Goal: Task Accomplishment & Management: Manage account settings

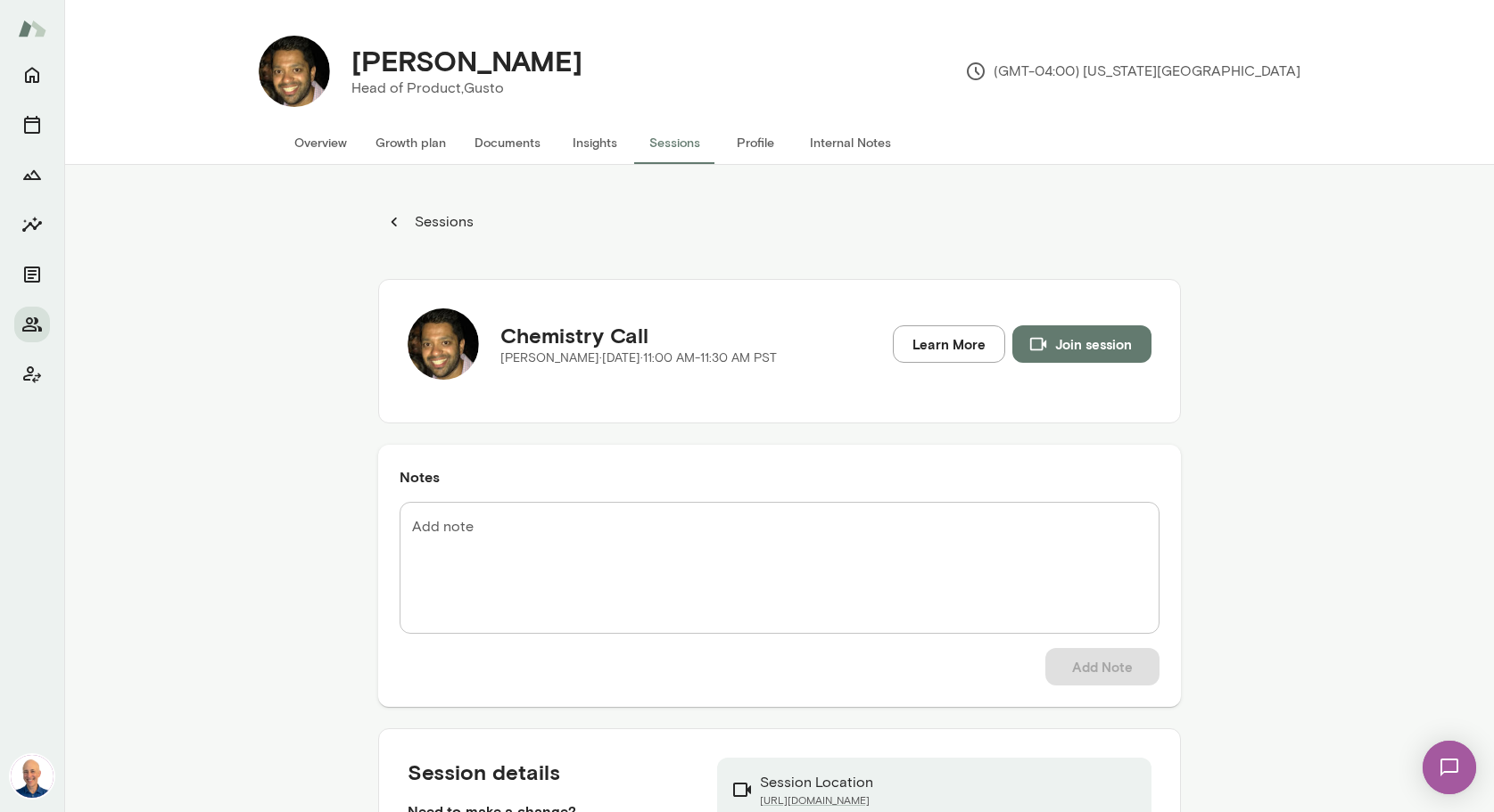
scroll to position [165, 0]
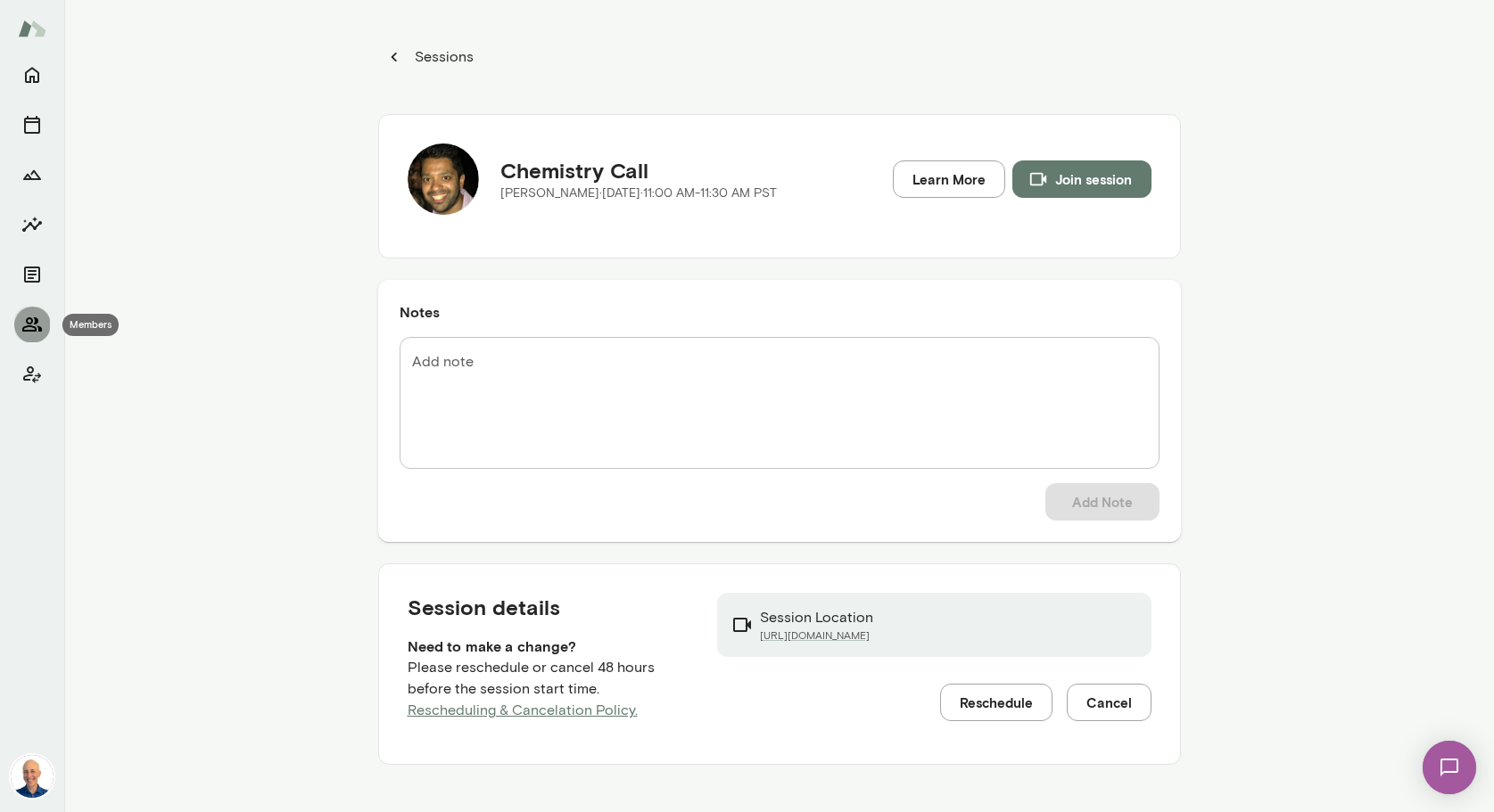
click at [35, 321] on icon "Members" at bounding box center [33, 324] width 22 height 22
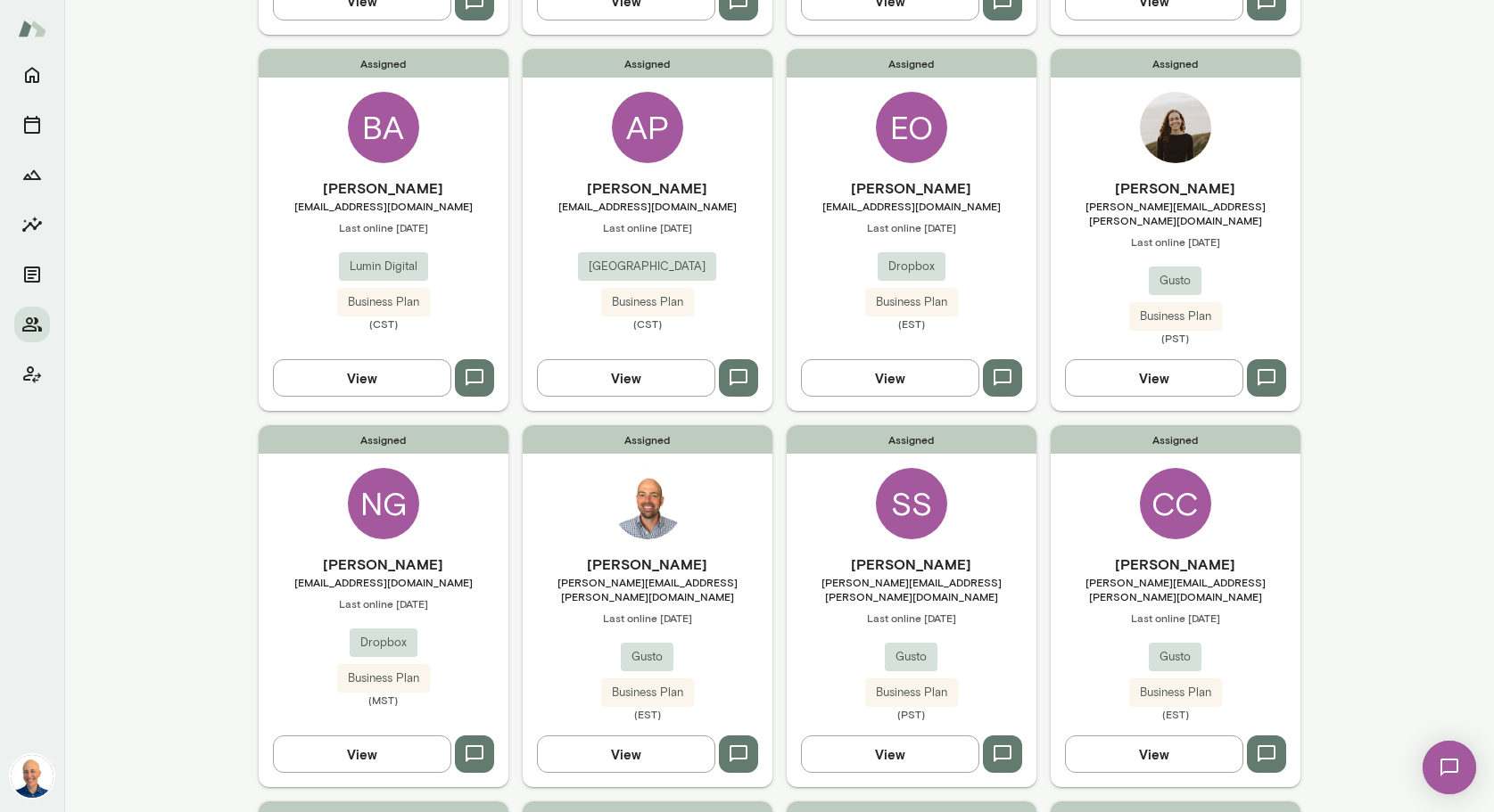
scroll to position [635, 0]
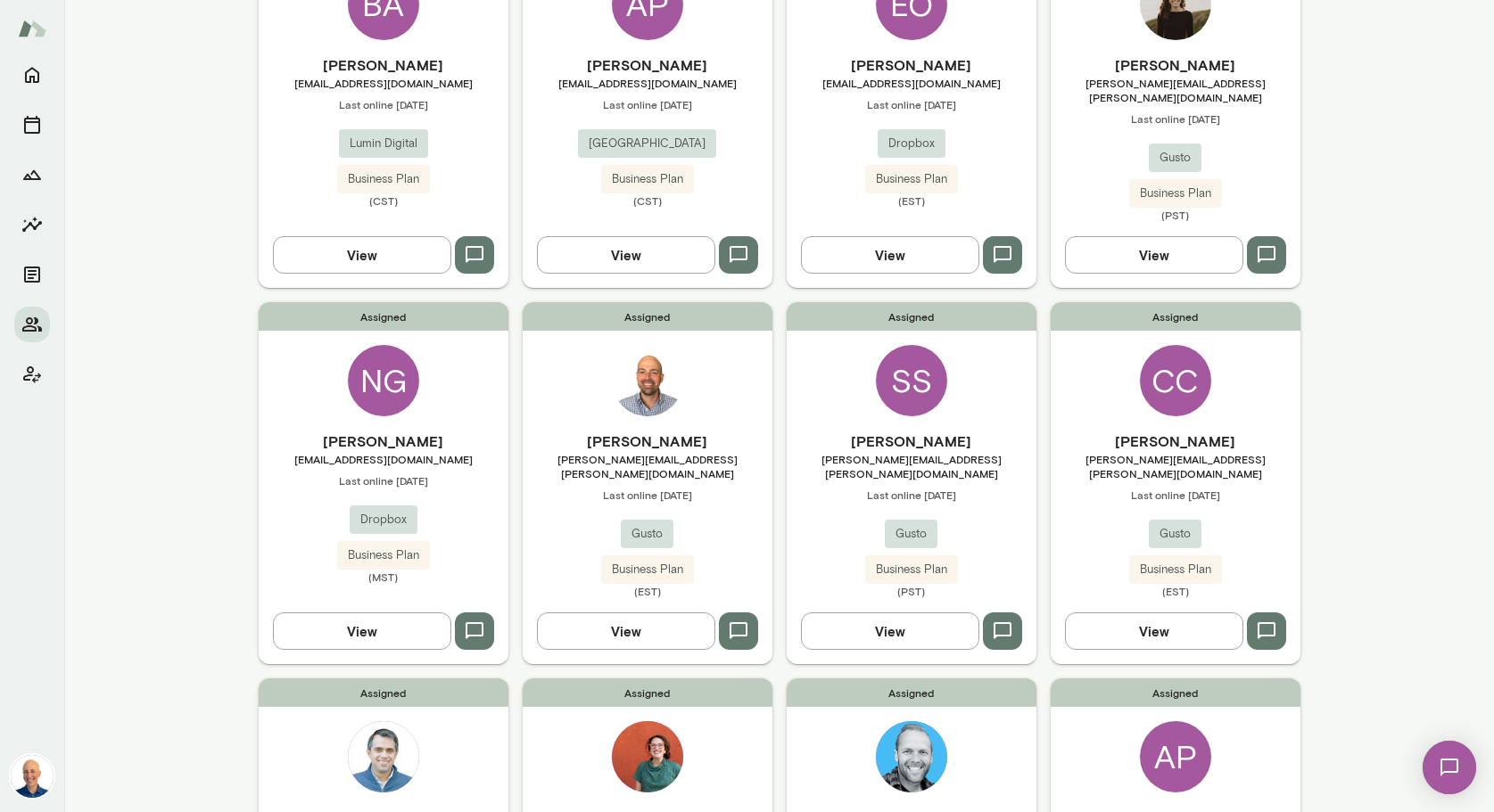
click at [466, 439] on div "[PERSON_NAME] [EMAIL_ADDRESS][DOMAIN_NAME] Last online [DATE] Dropbox Business …" at bounding box center [383, 506] width 249 height 153
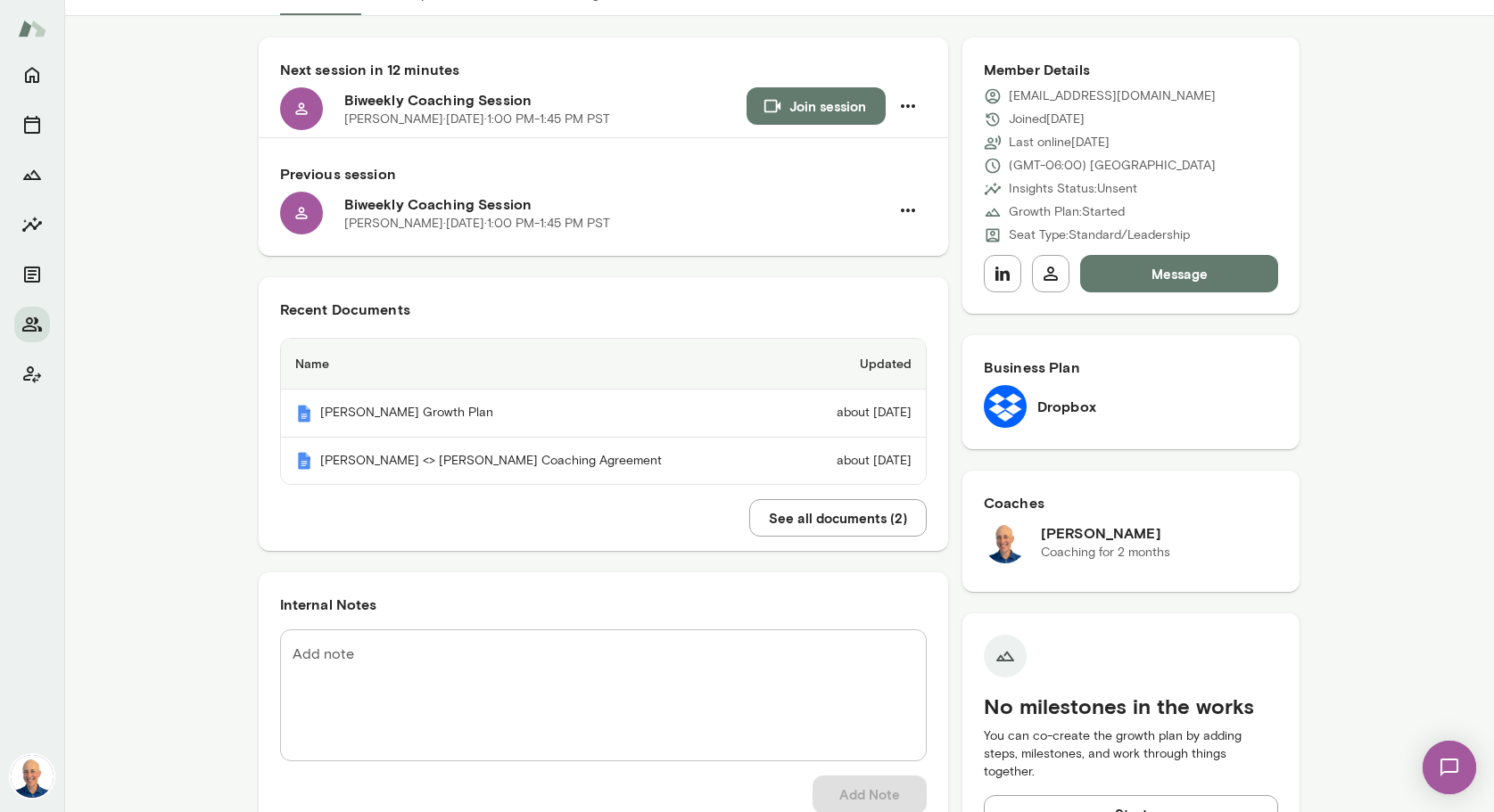
scroll to position [50, 0]
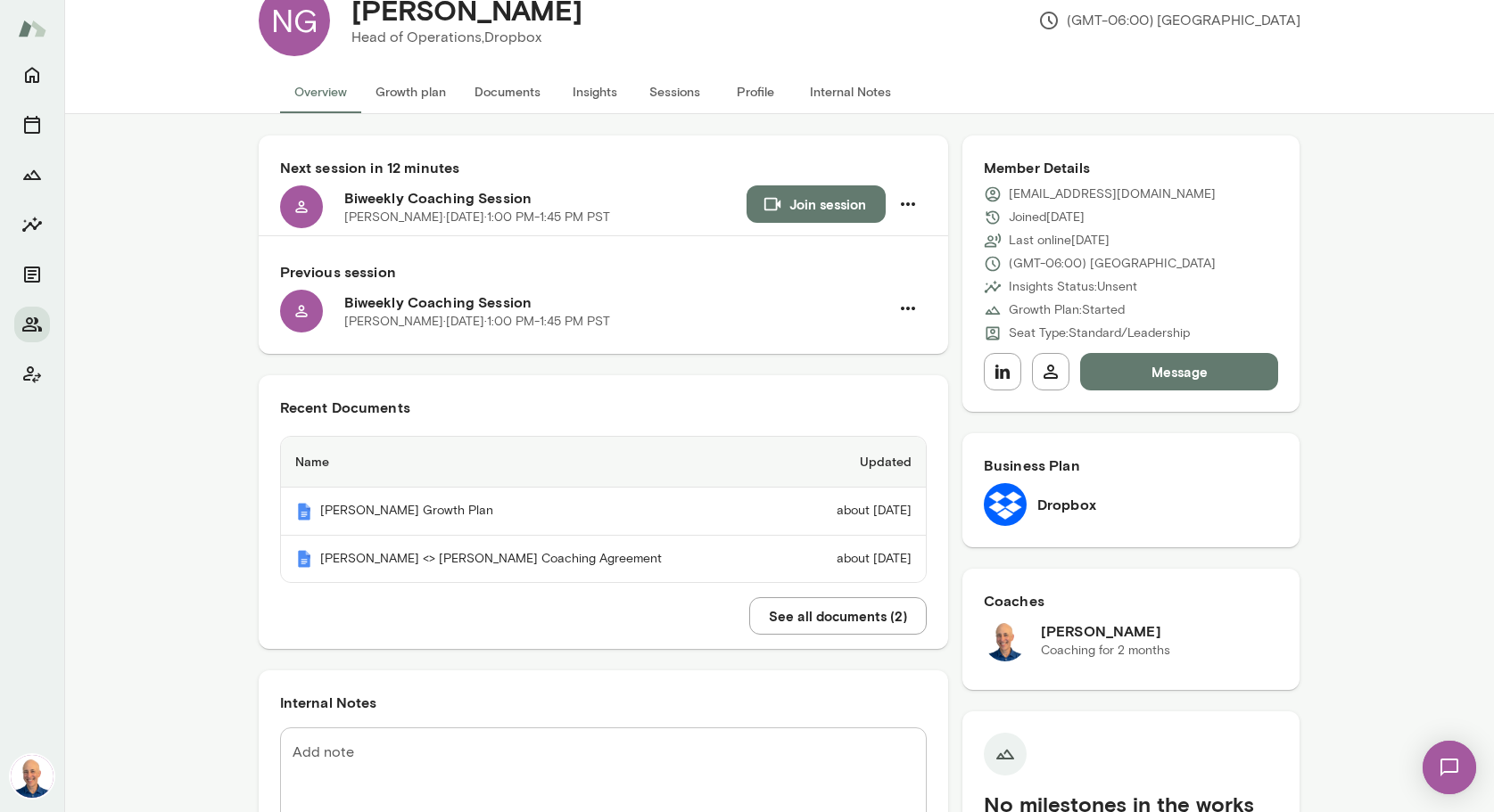
click at [660, 86] on button "Sessions" at bounding box center [675, 91] width 80 height 43
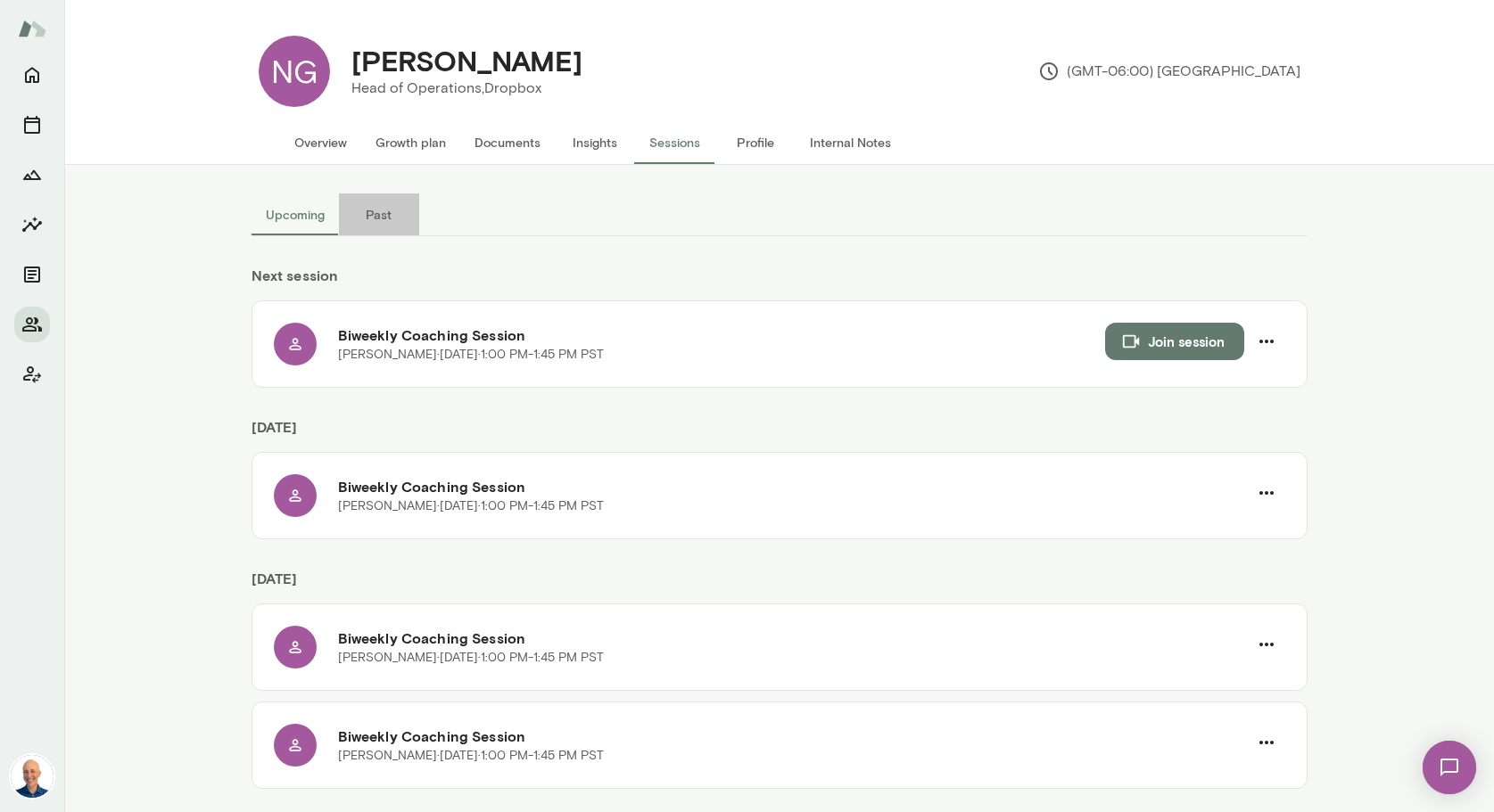
click at [371, 218] on button "Past" at bounding box center [379, 215] width 80 height 43
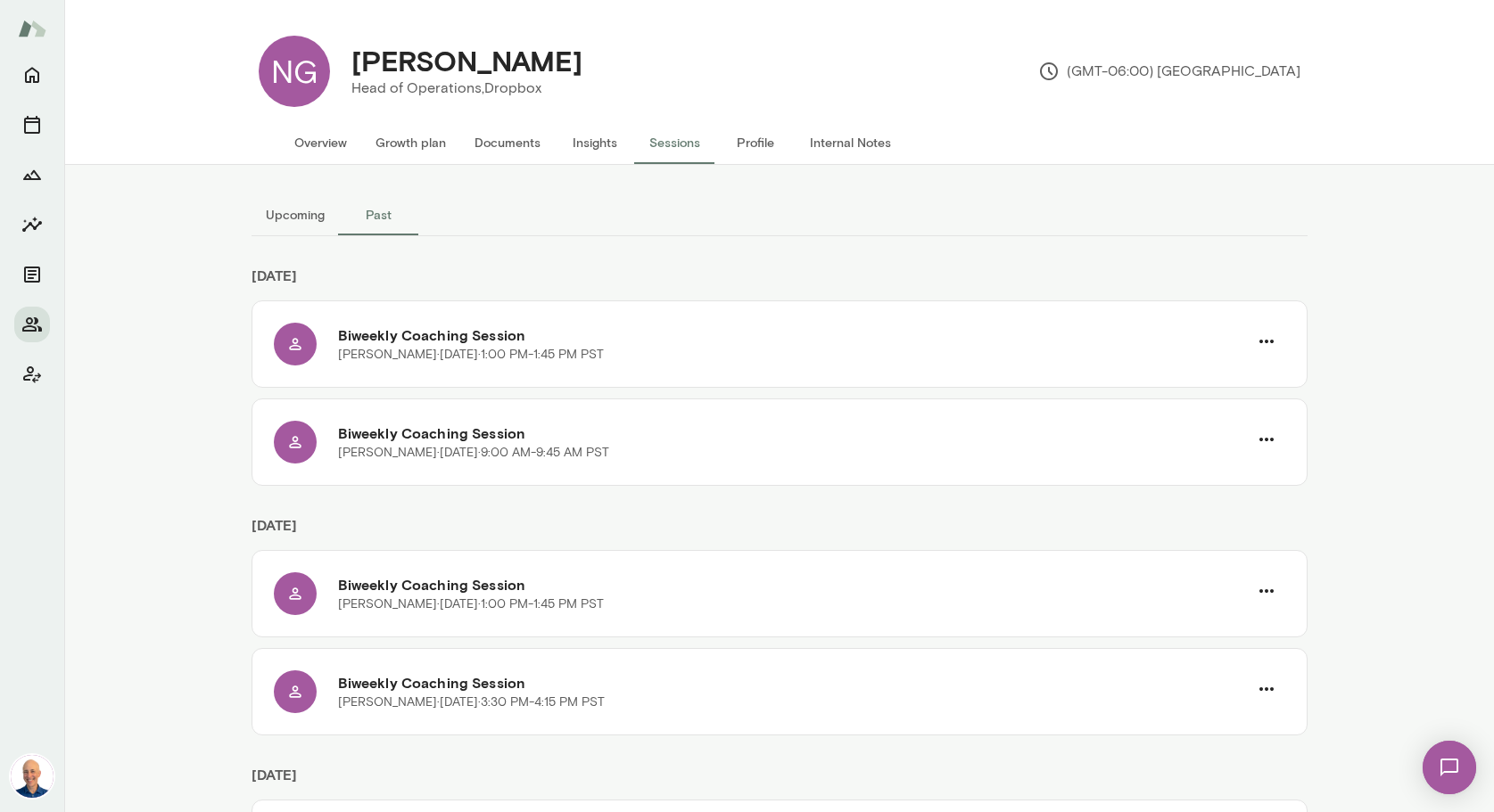
click at [330, 140] on button "Overview" at bounding box center [321, 142] width 81 height 43
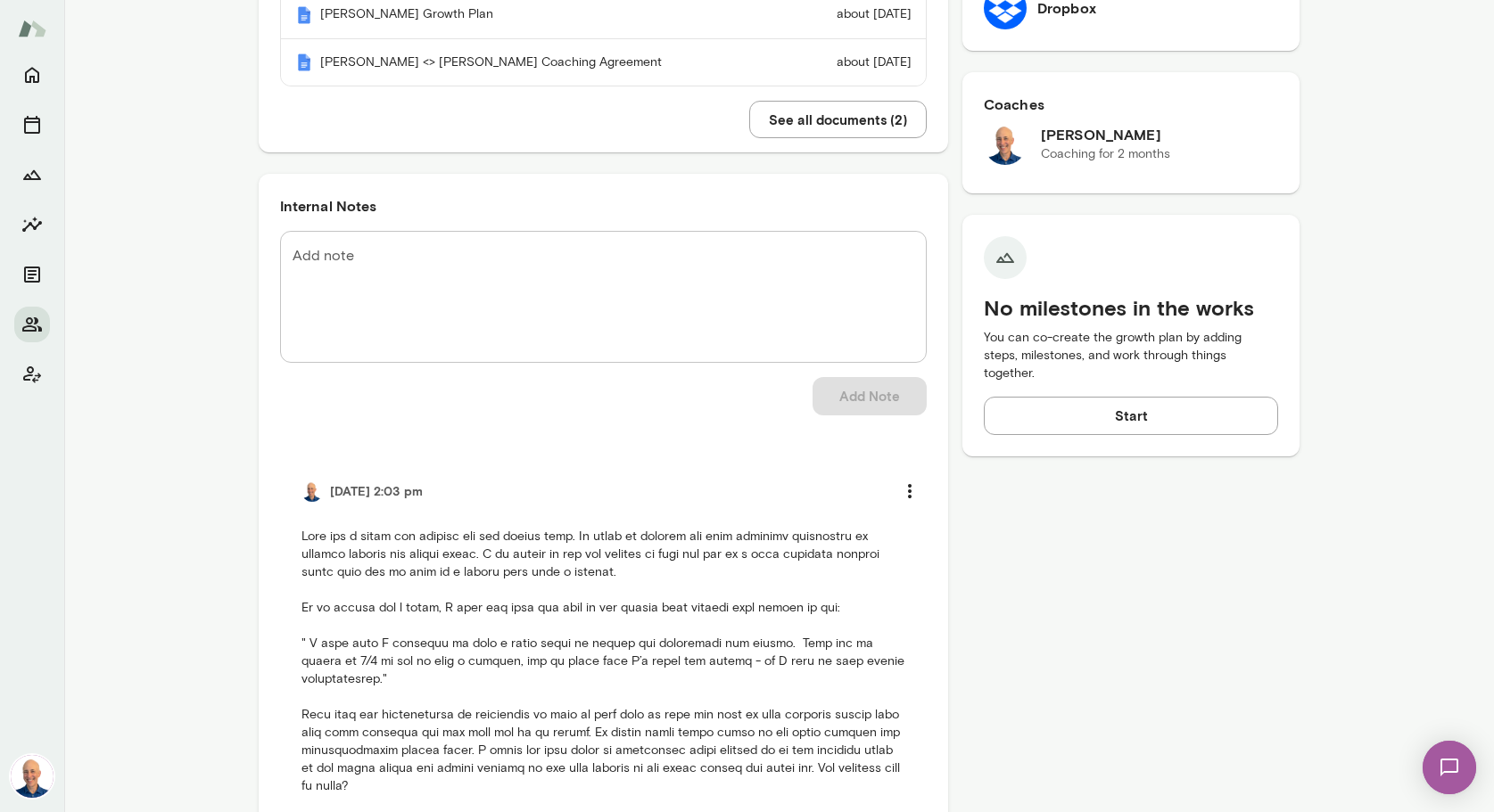
scroll to position [546, 0]
click at [406, 269] on textarea "Add note" at bounding box center [604, 300] width 621 height 103
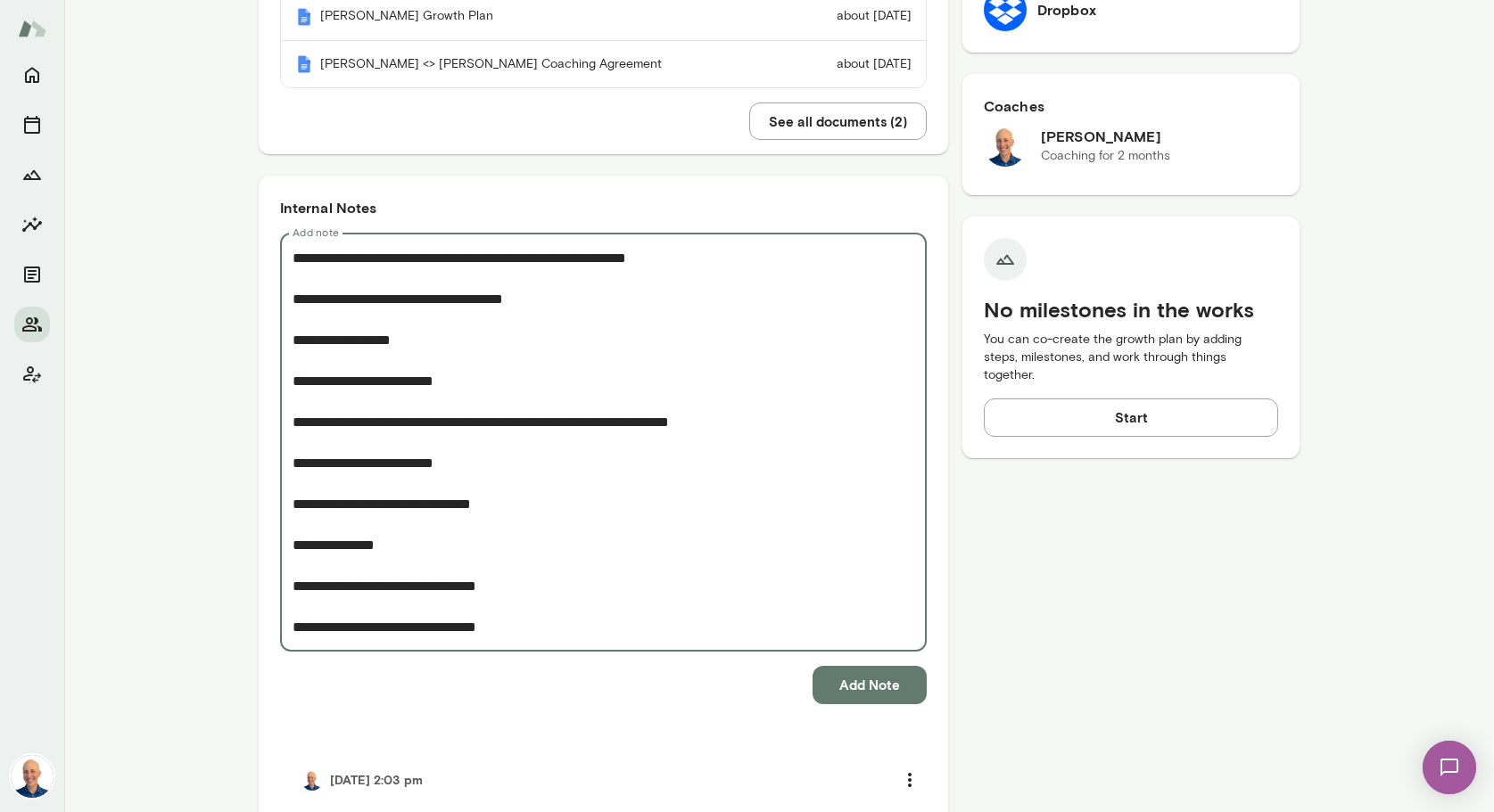
type textarea "**********"
click at [891, 694] on button "Add Note" at bounding box center [869, 684] width 114 height 38
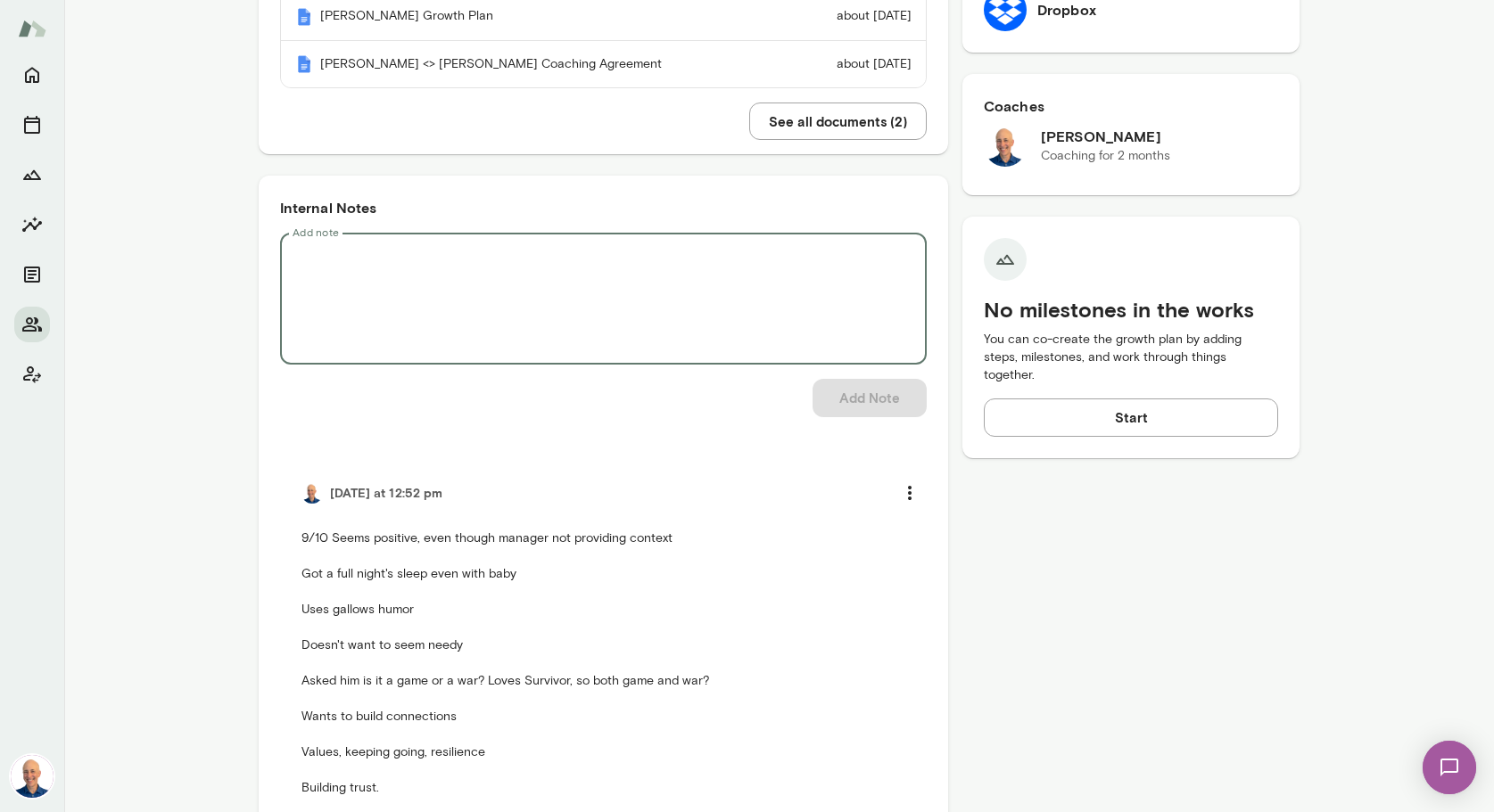
click at [436, 287] on textarea "Add note" at bounding box center [604, 300] width 621 height 103
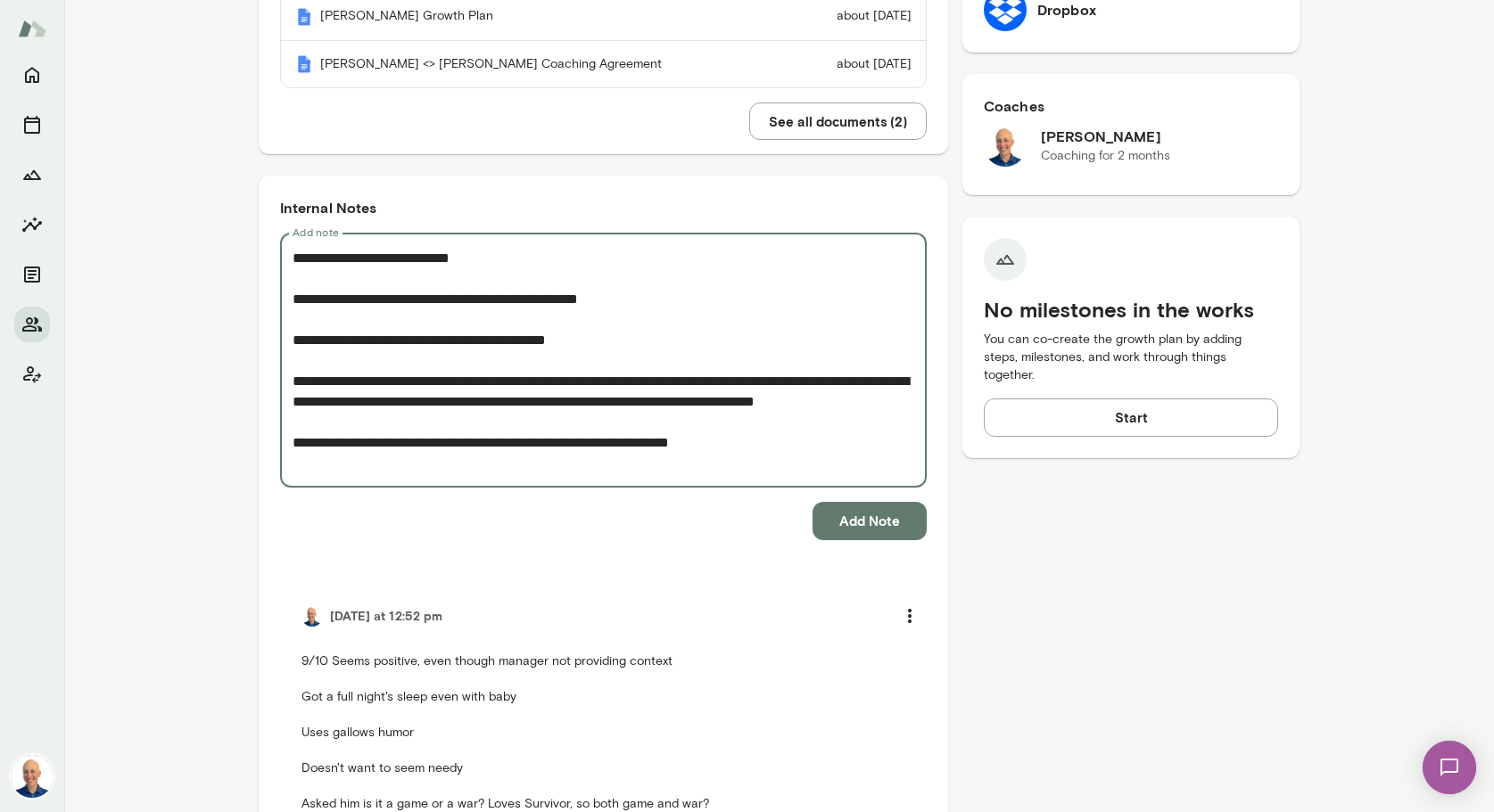
type textarea "**********"
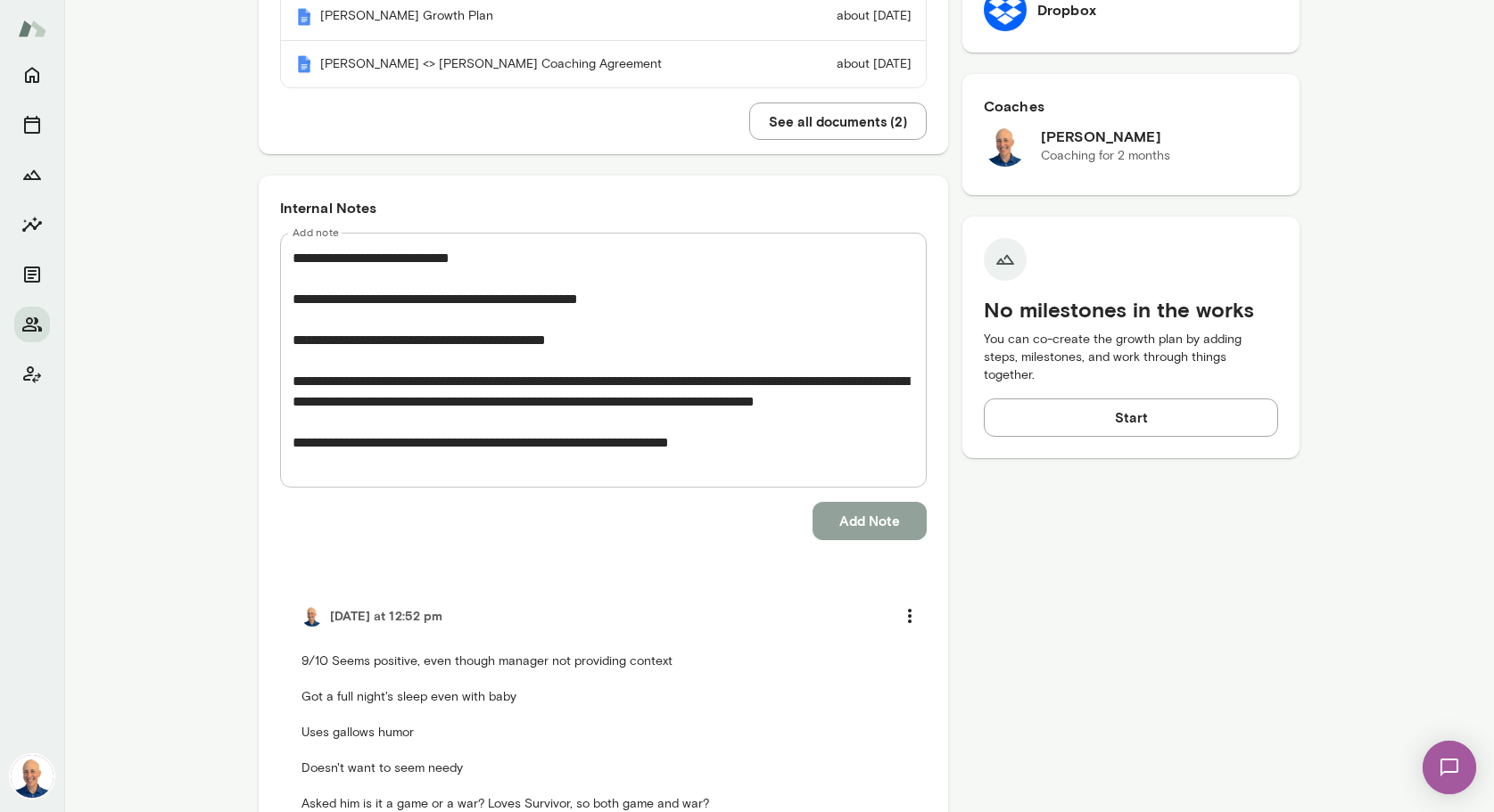
click at [874, 530] on button "Add Note" at bounding box center [869, 521] width 114 height 38
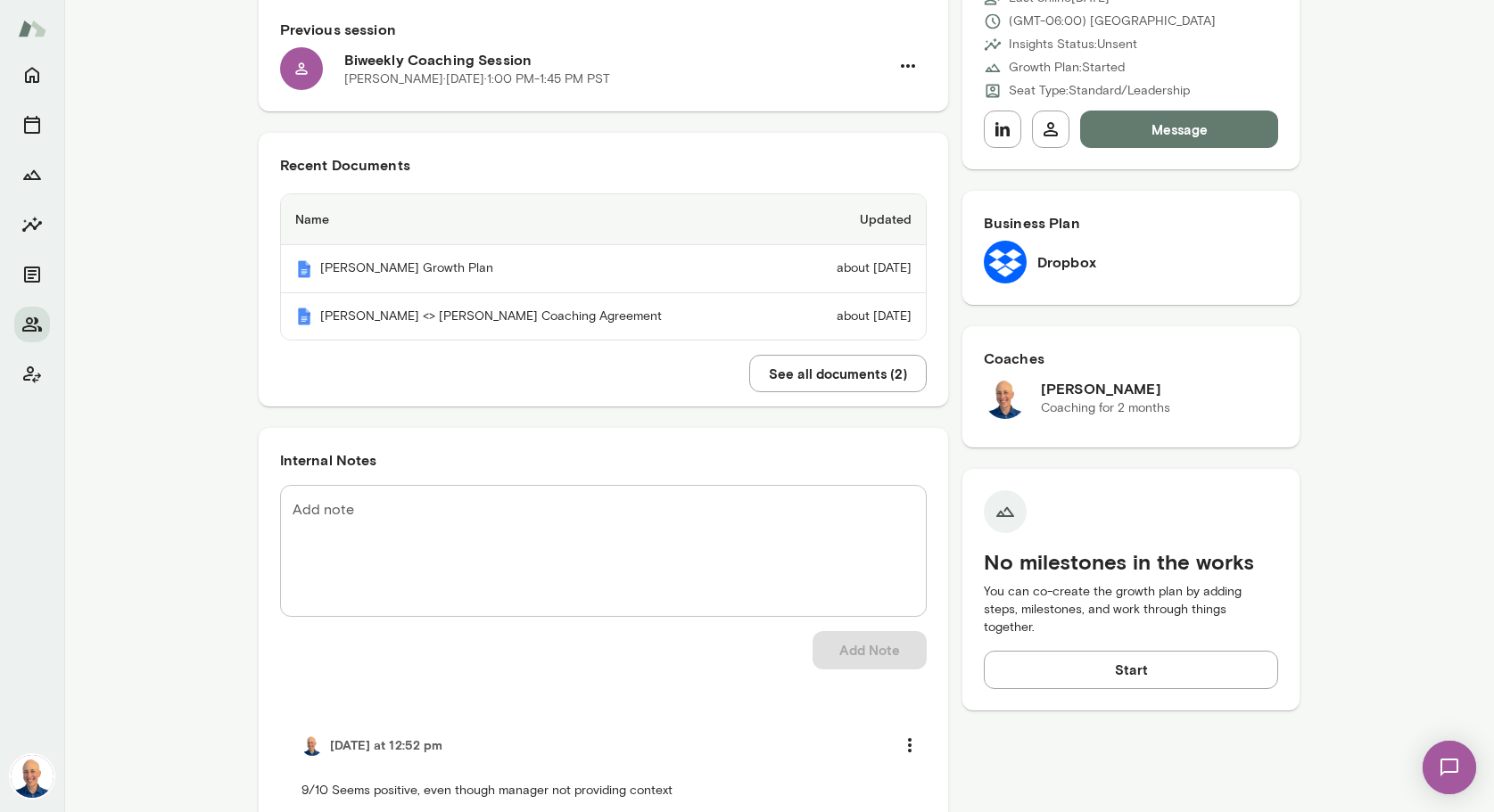
scroll to position [238, 0]
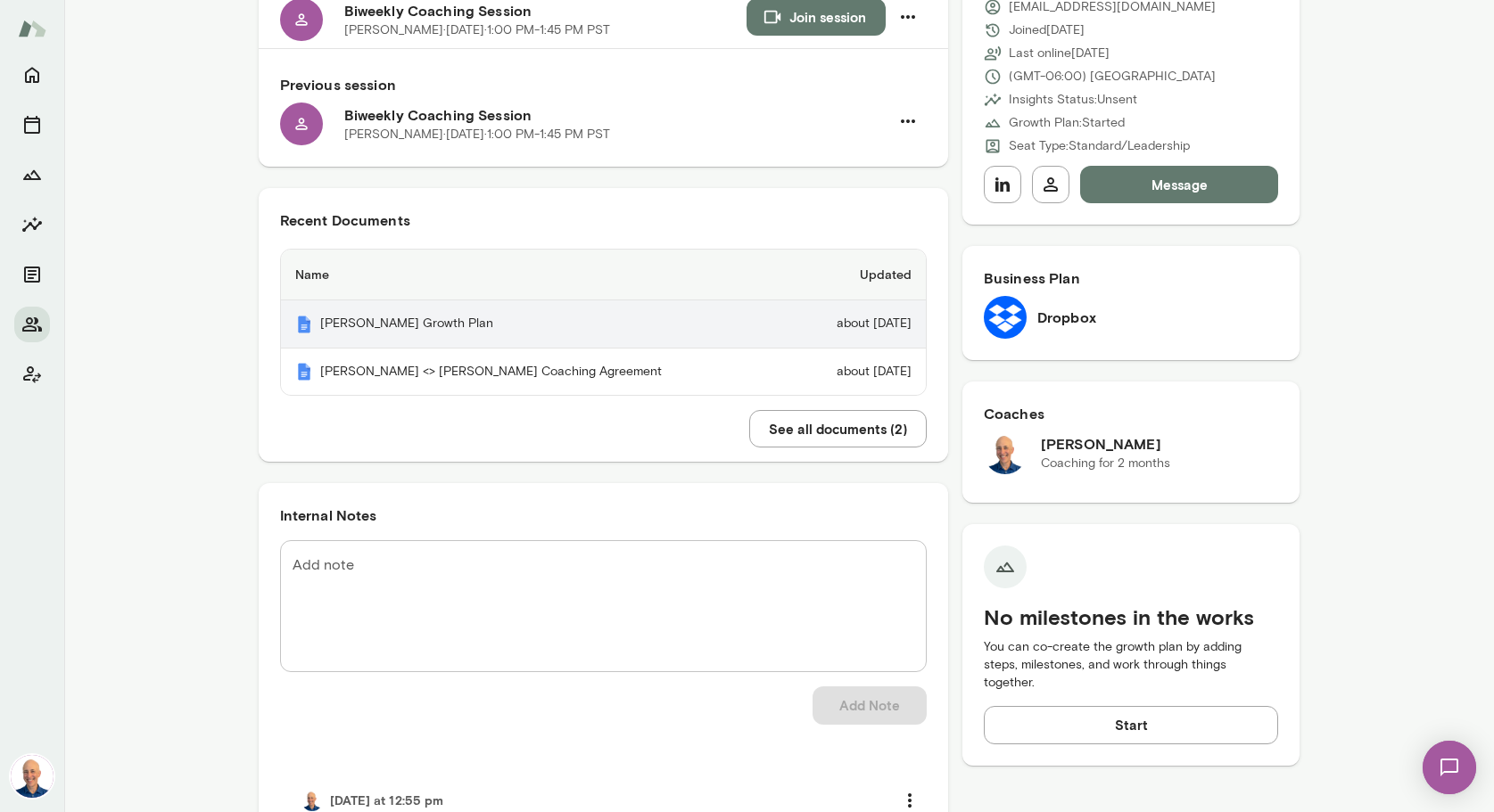
click at [485, 323] on th "[PERSON_NAME] Growth Plan" at bounding box center [536, 324] width 512 height 48
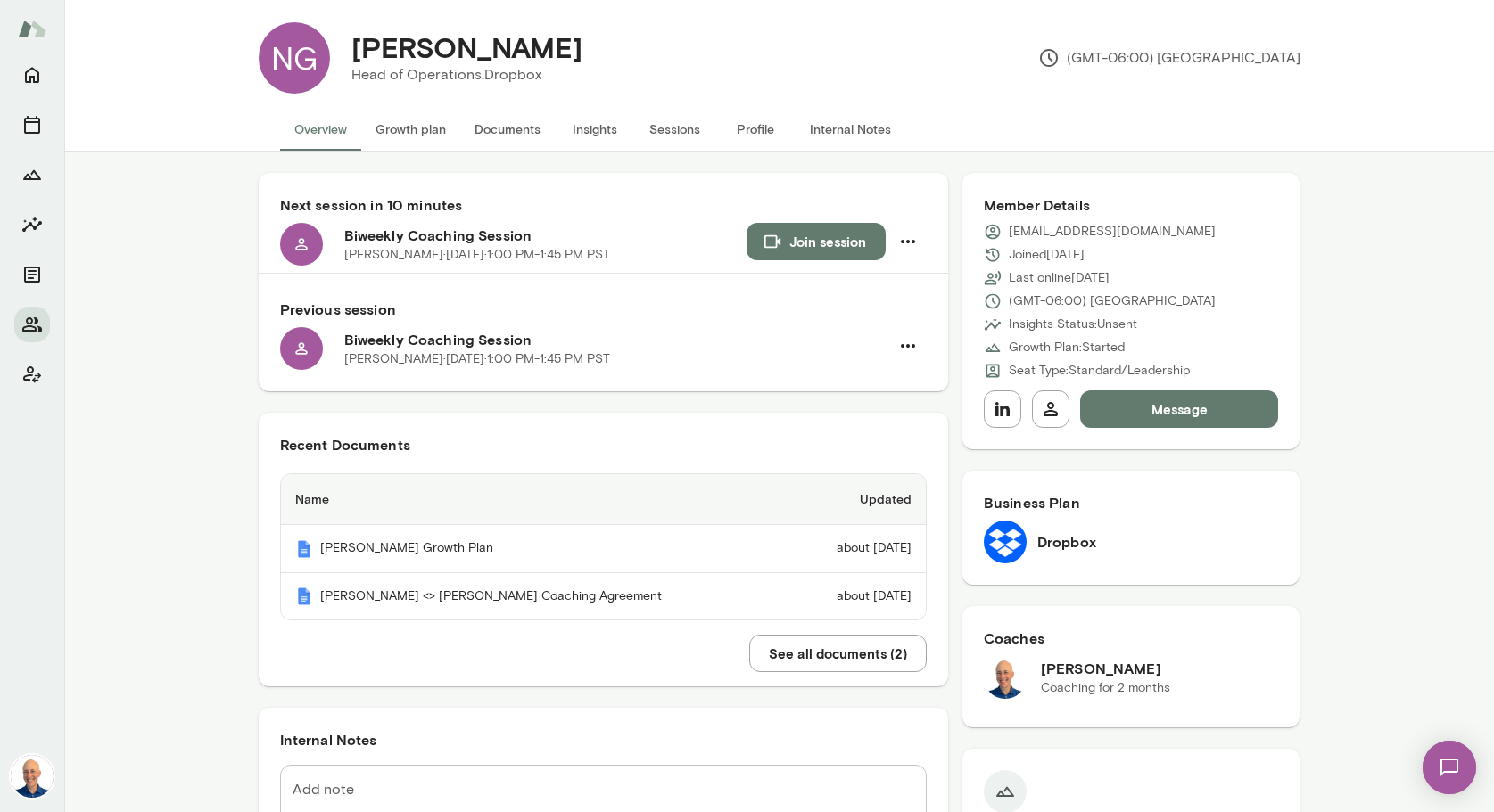
scroll to position [0, 0]
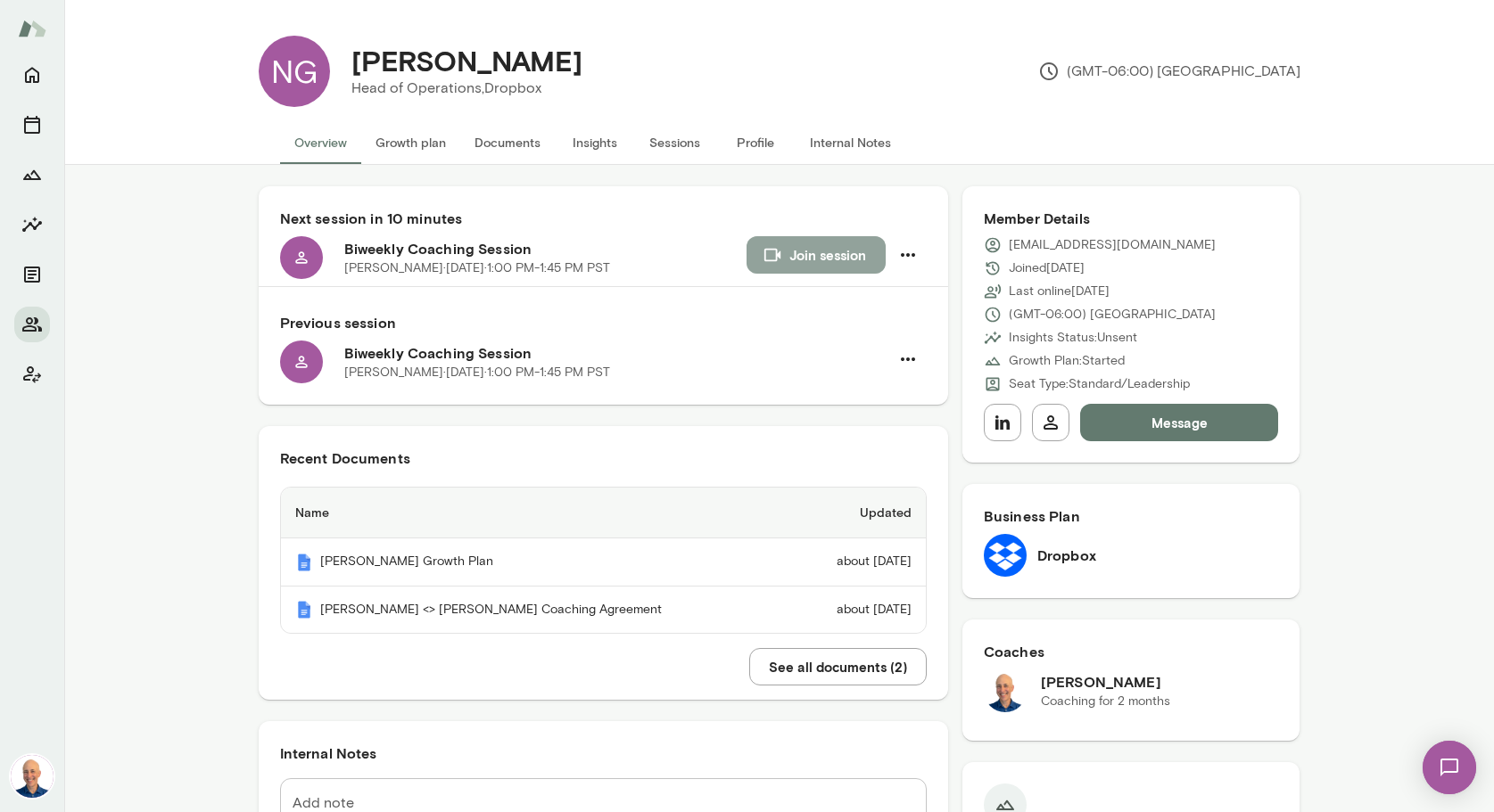
click at [822, 261] on button "Join session" at bounding box center [816, 255] width 140 height 38
